Goal: Navigation & Orientation: Find specific page/section

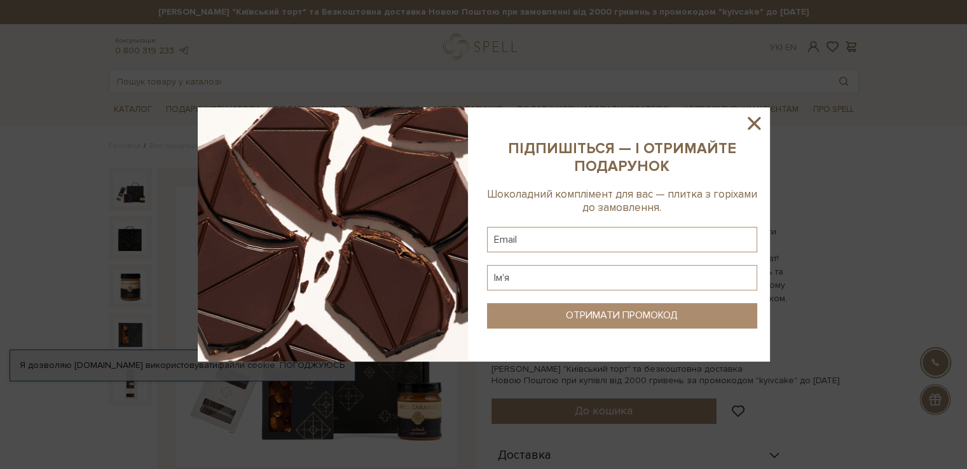
click at [750, 125] on icon at bounding box center [754, 124] width 22 height 22
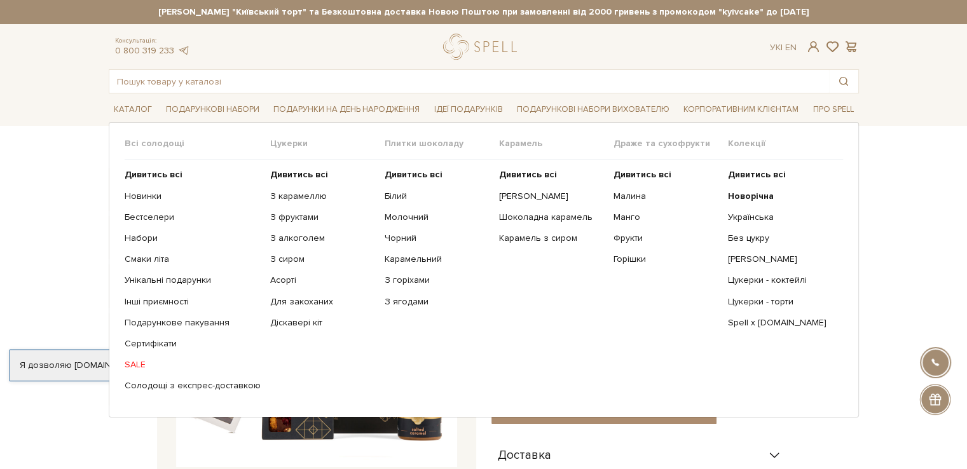
click at [132, 362] on link "SALE" at bounding box center [193, 364] width 136 height 11
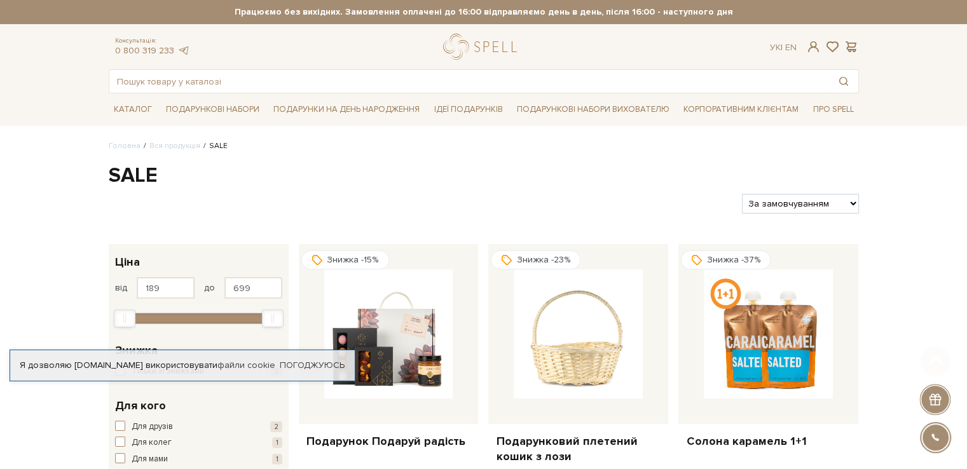
drag, startPoint x: 972, startPoint y: 123, endPoint x: 976, endPoint y: 113, distance: 10.3
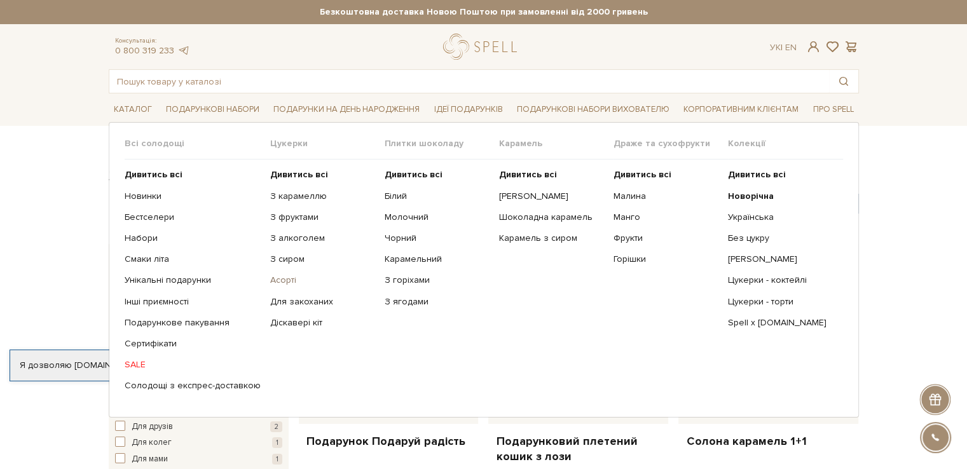
click at [270, 279] on link "Асорті" at bounding box center [322, 280] width 105 height 11
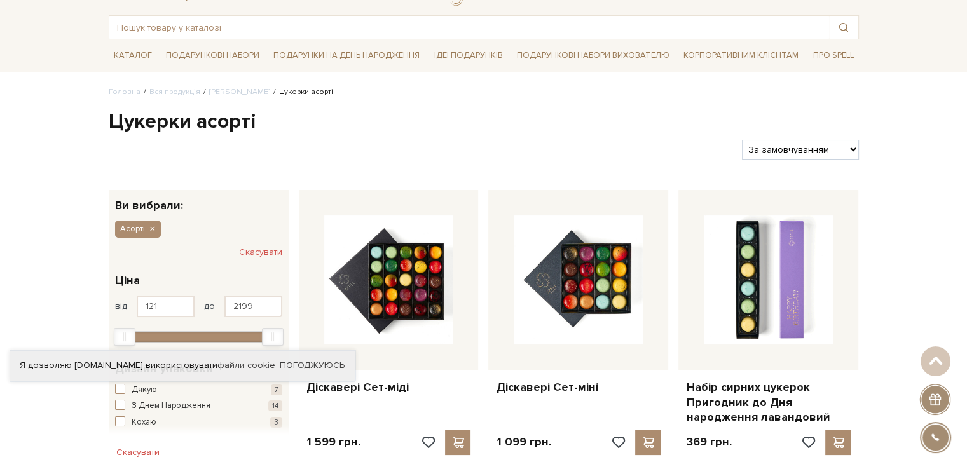
scroll to position [28, 0]
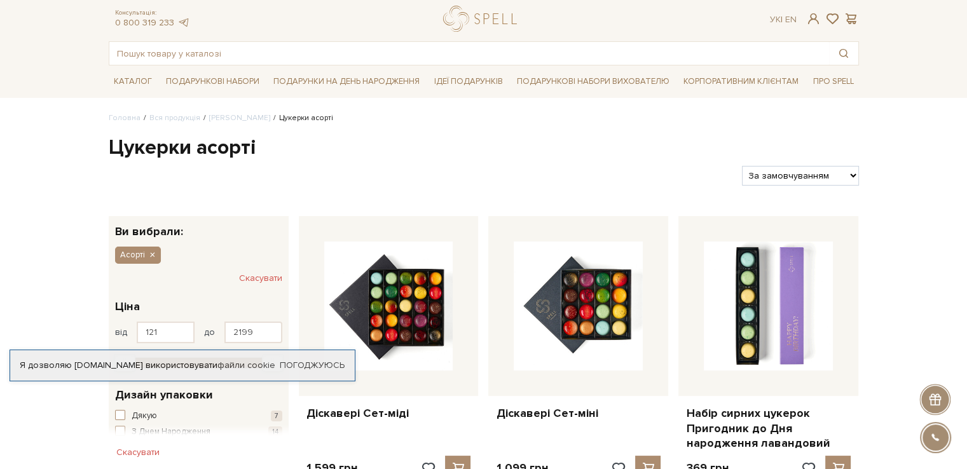
click at [823, 107] on div "Про компанію Доставка і оплата" at bounding box center [805, 147] width 118 height 107
click at [813, 113] on link "Про компанію" at bounding box center [805, 115] width 86 height 11
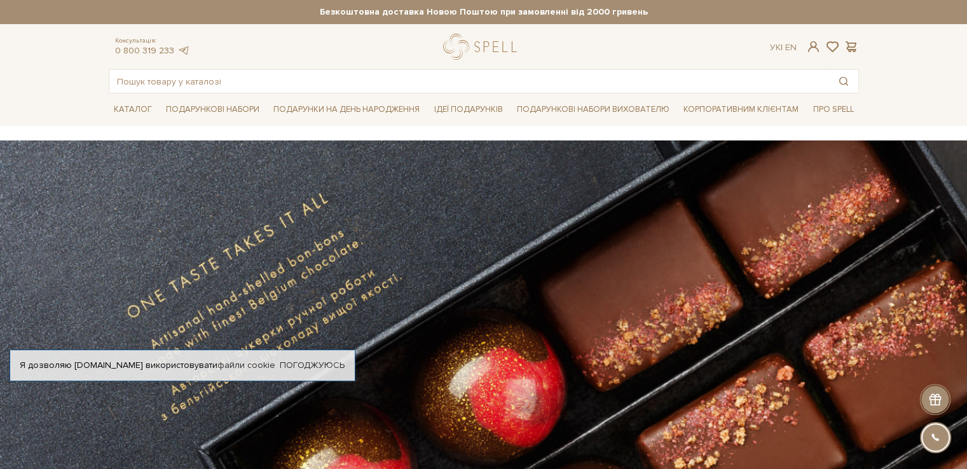
drag, startPoint x: 973, startPoint y: 45, endPoint x: 952, endPoint y: -44, distance: 90.8
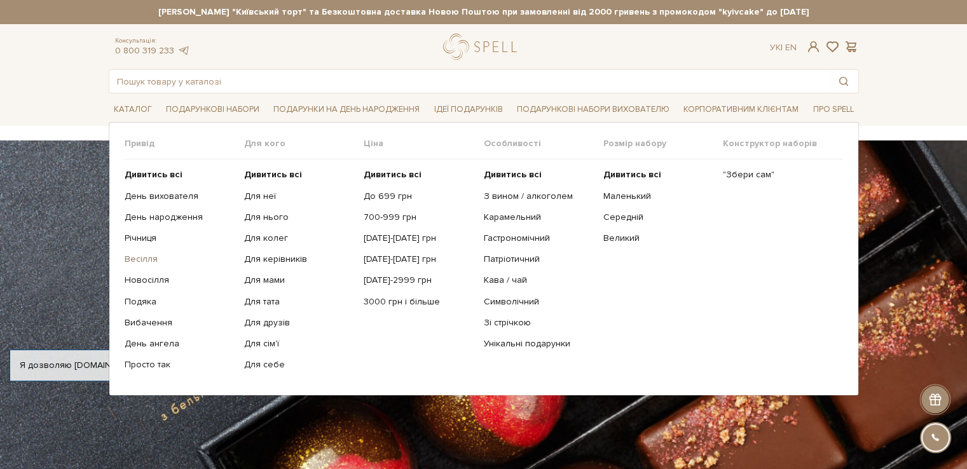
click at [140, 259] on link "Весілля" at bounding box center [180, 259] width 110 height 11
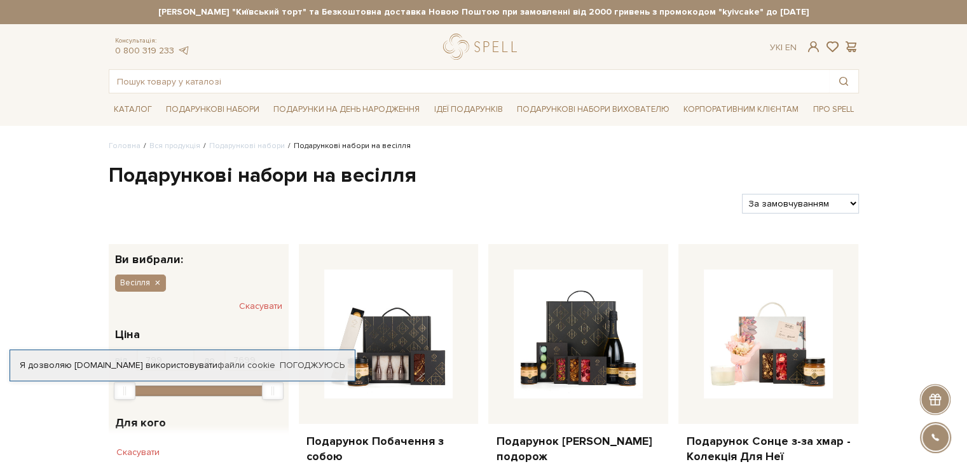
drag, startPoint x: 972, startPoint y: 76, endPoint x: 968, endPoint y: 55, distance: 22.1
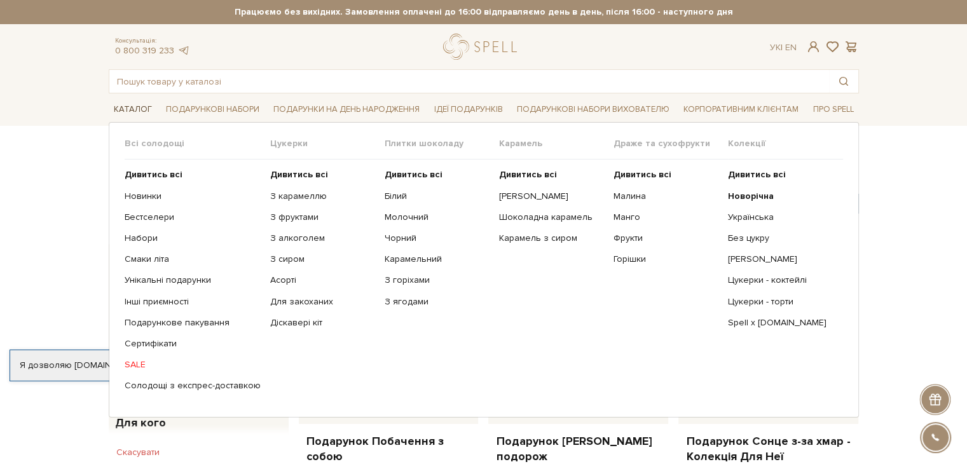
click at [135, 111] on link "Каталог" at bounding box center [133, 110] width 48 height 20
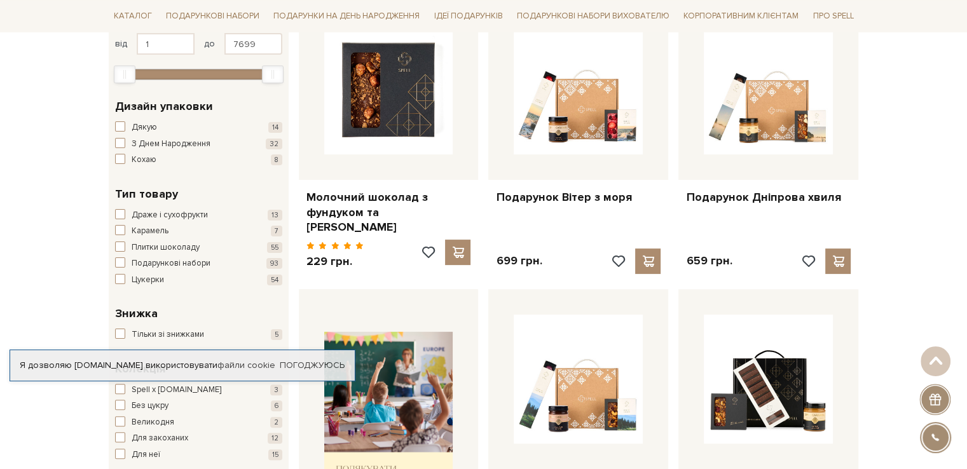
scroll to position [247, 0]
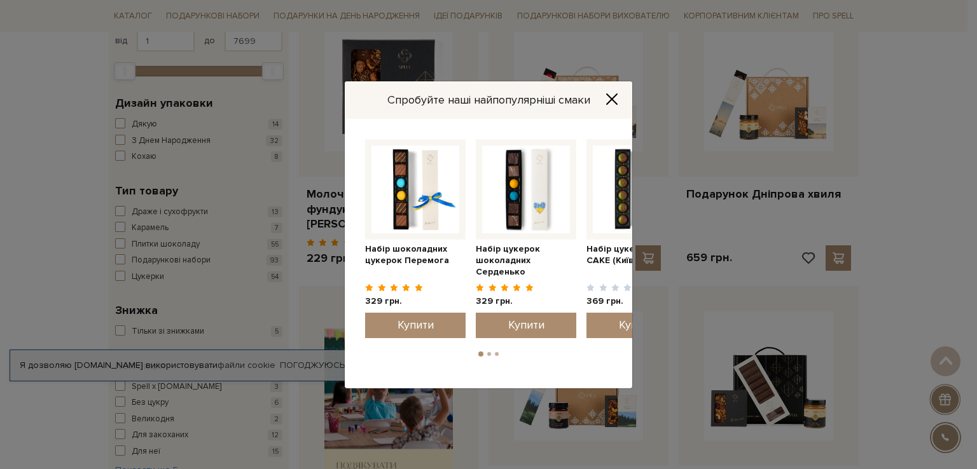
click at [610, 95] on icon "Close" at bounding box center [611, 99] width 13 height 13
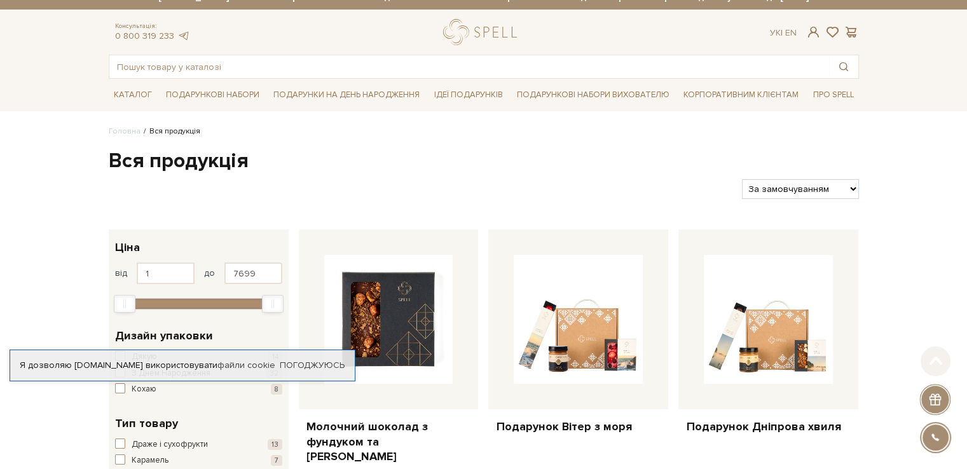
scroll to position [0, 0]
